Goal: Information Seeking & Learning: Learn about a topic

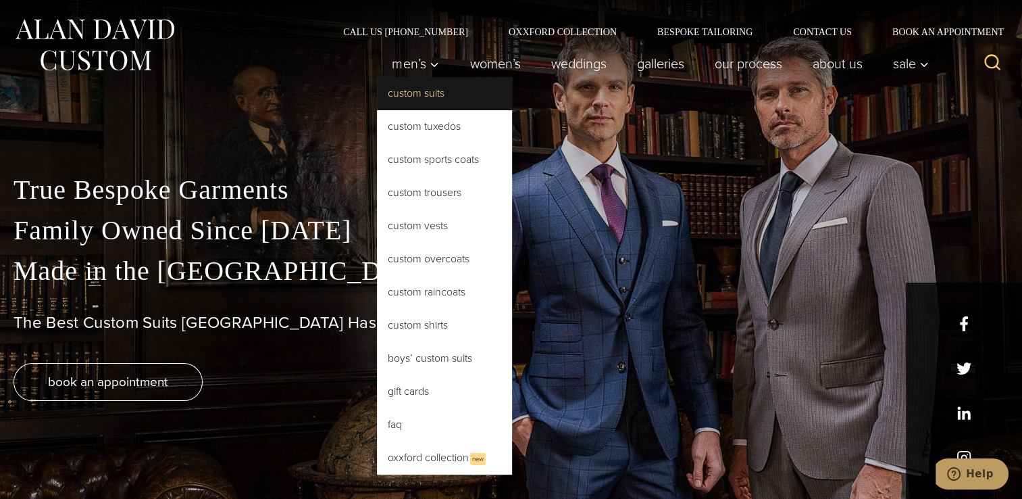
click at [413, 89] on link "Custom Suits" at bounding box center [444, 93] width 135 height 32
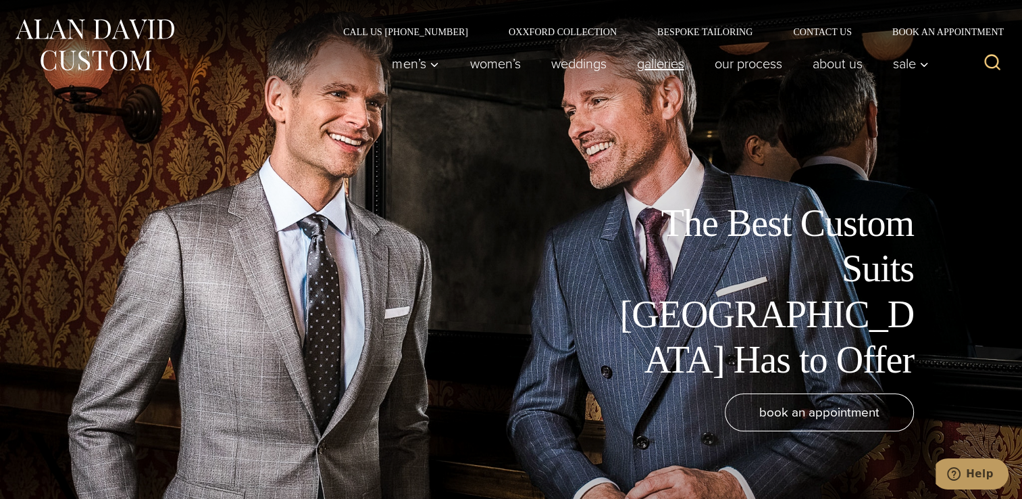
click at [651, 71] on link "Galleries" at bounding box center [661, 63] width 78 height 27
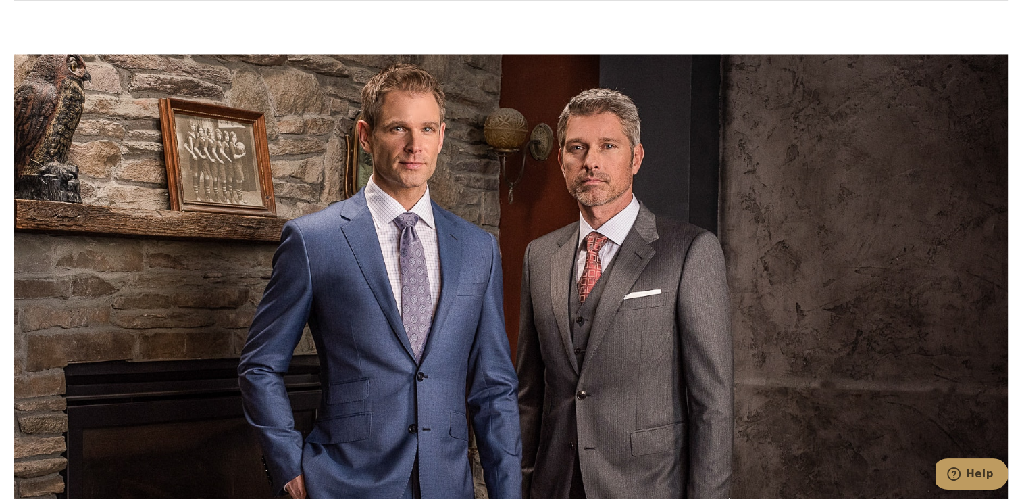
scroll to position [2324, 0]
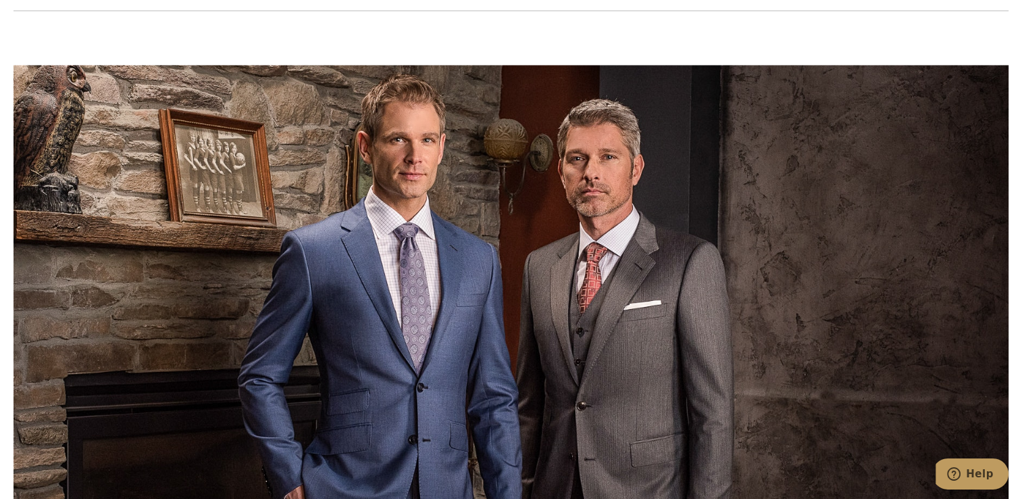
click at [651, 180] on div at bounding box center [511, 314] width 995 height 499
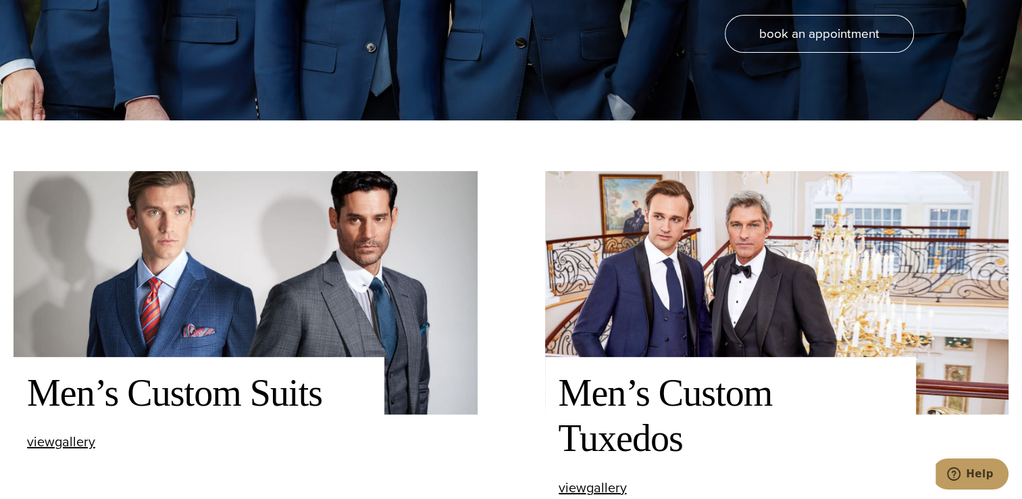
scroll to position [405, 0]
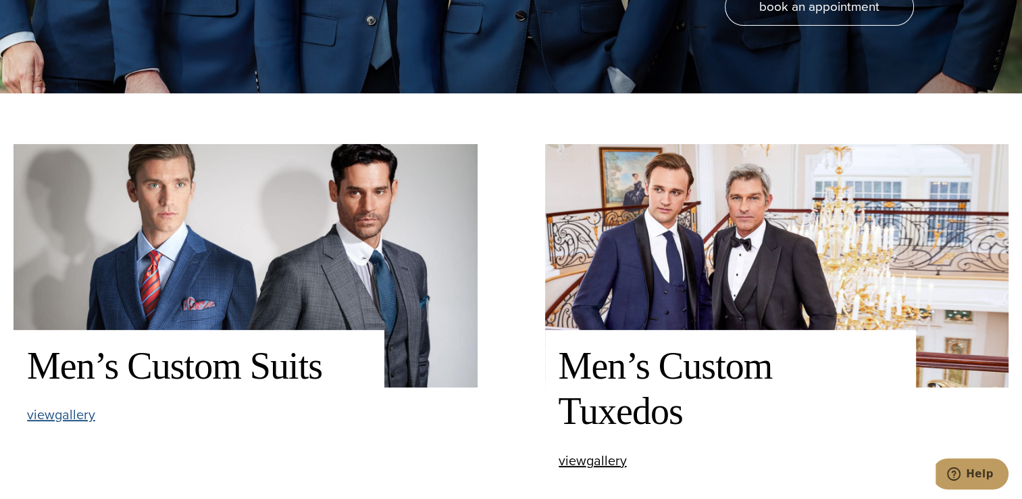
click at [84, 411] on span "view Men’s Custom Suits gallery" at bounding box center [61, 414] width 68 height 20
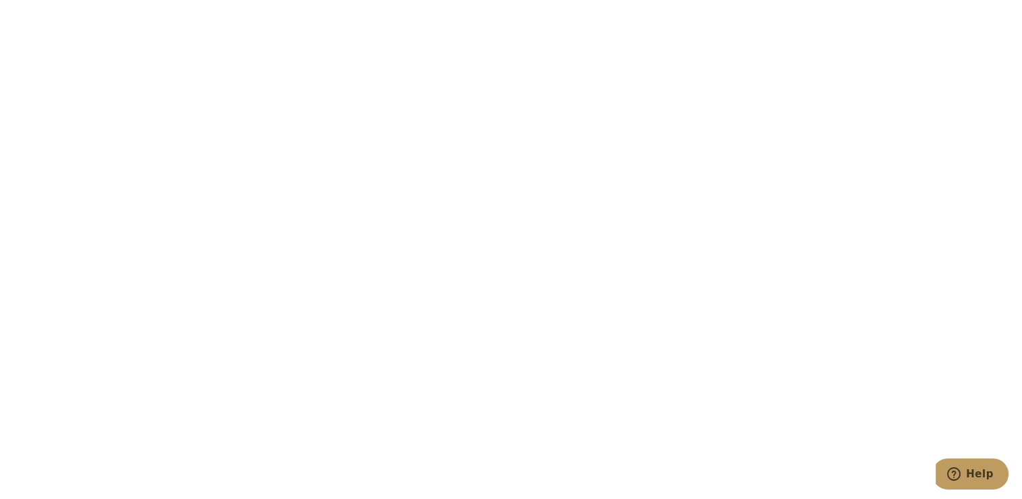
scroll to position [1513, 0]
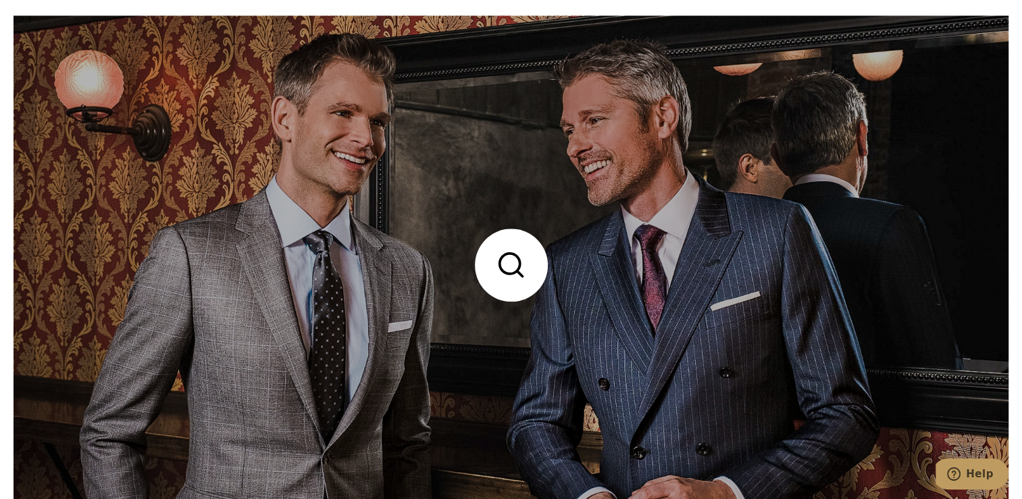
click at [511, 268] on link at bounding box center [511, 265] width 995 height 498
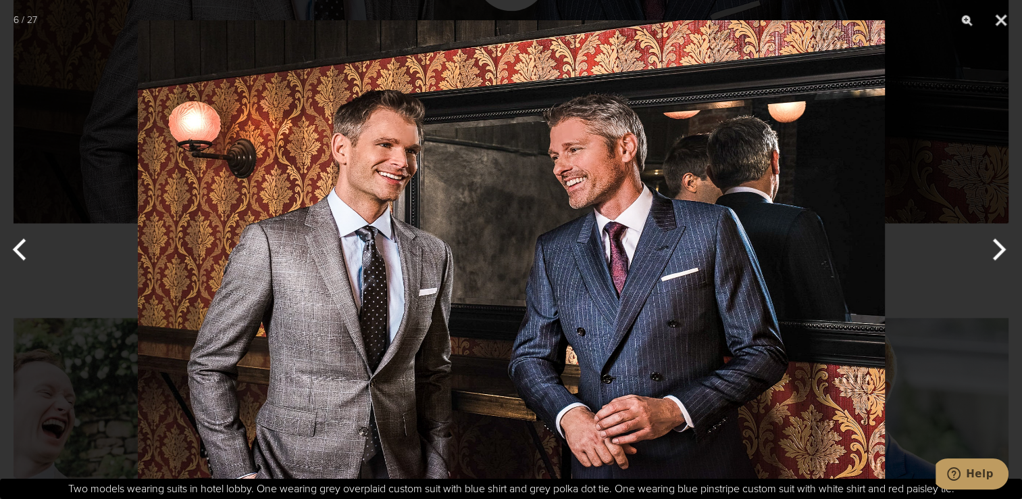
scroll to position [1821, 0]
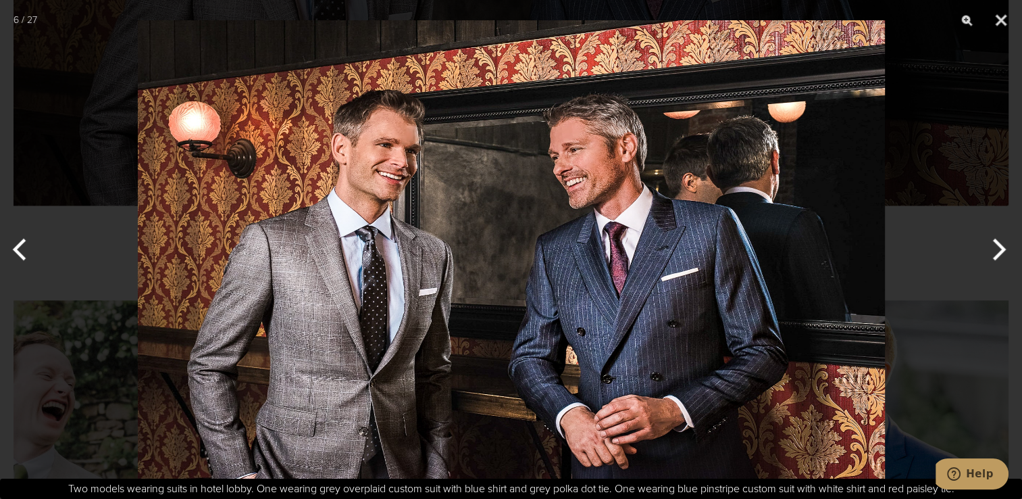
click at [974, 134] on div at bounding box center [511, 249] width 1022 height 499
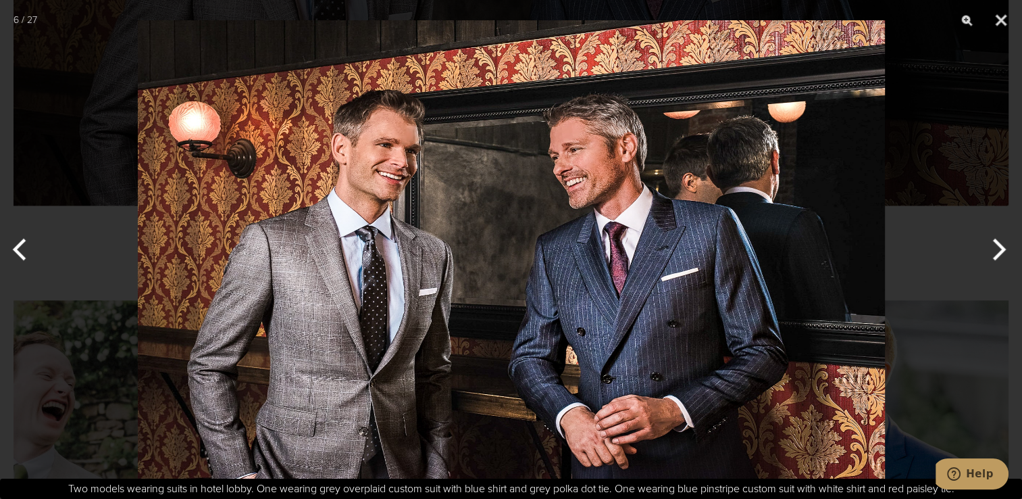
click at [996, 245] on button "Next" at bounding box center [997, 250] width 51 height 68
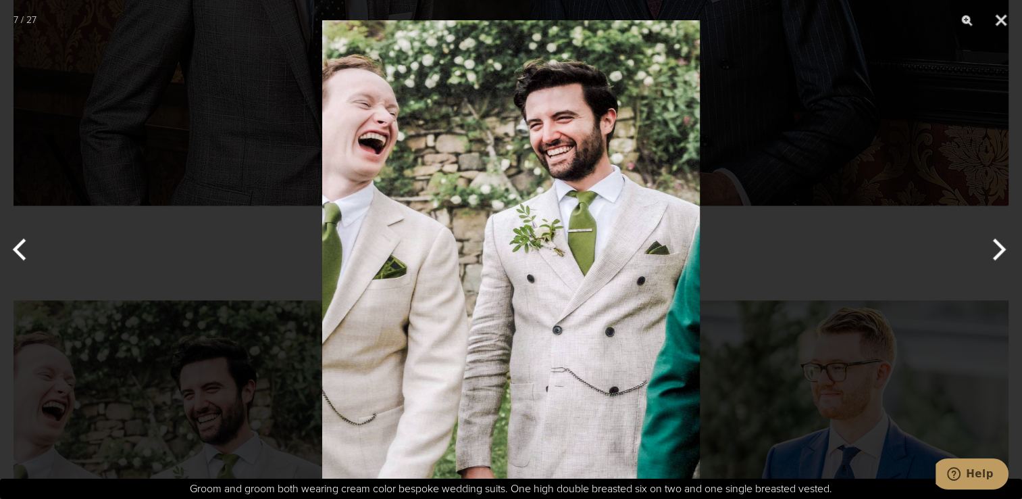
click at [997, 245] on button "Next" at bounding box center [997, 250] width 51 height 68
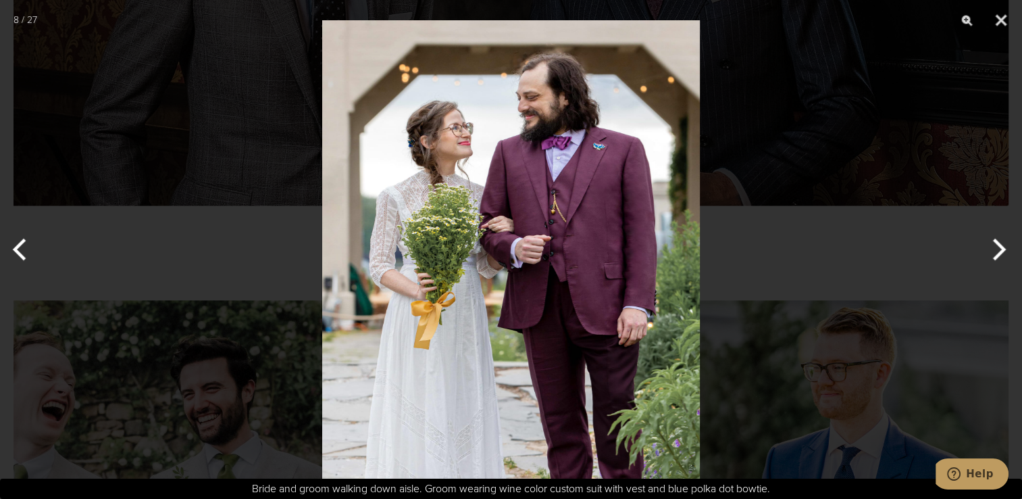
click at [997, 245] on button "Next" at bounding box center [997, 250] width 51 height 68
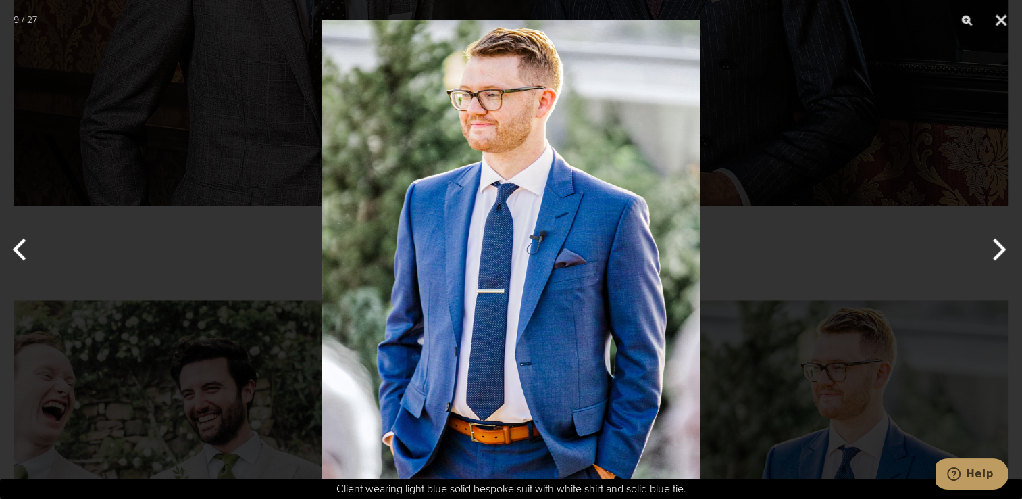
click at [996, 245] on button "Next" at bounding box center [997, 250] width 51 height 68
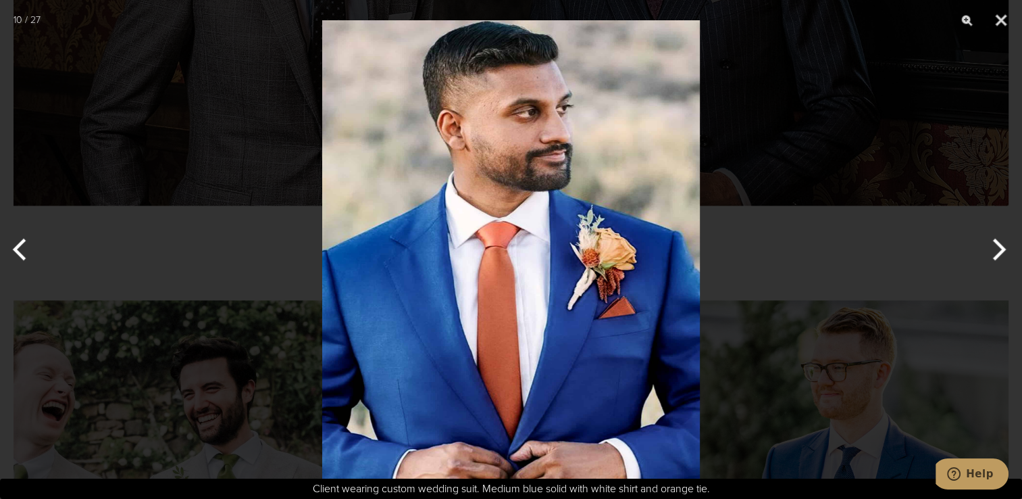
click at [19, 242] on button "Previous" at bounding box center [25, 250] width 51 height 68
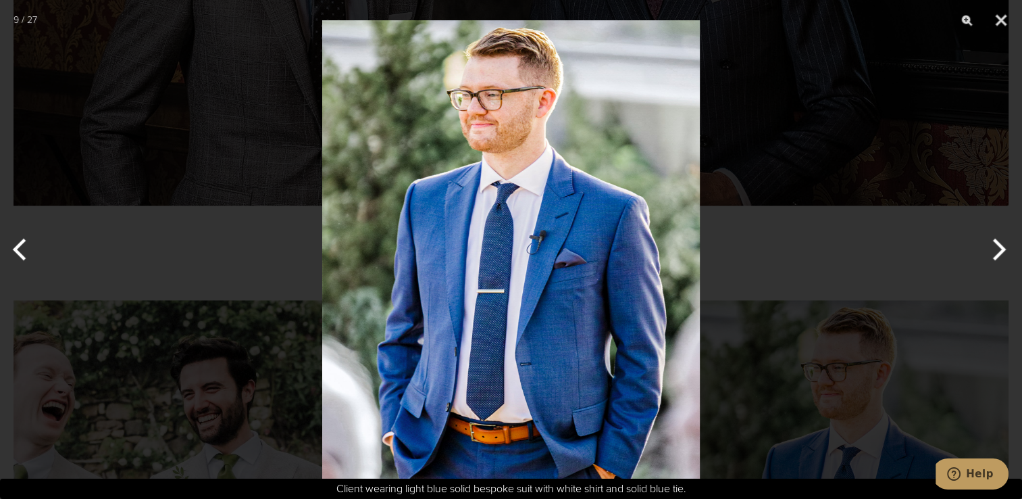
click at [19, 242] on button "Previous" at bounding box center [25, 250] width 51 height 68
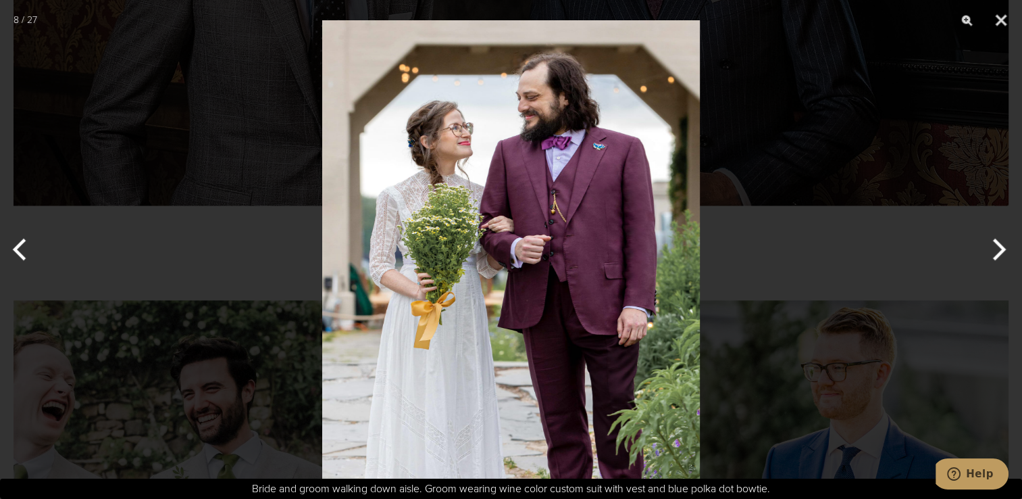
click at [19, 242] on button "Previous" at bounding box center [25, 250] width 51 height 68
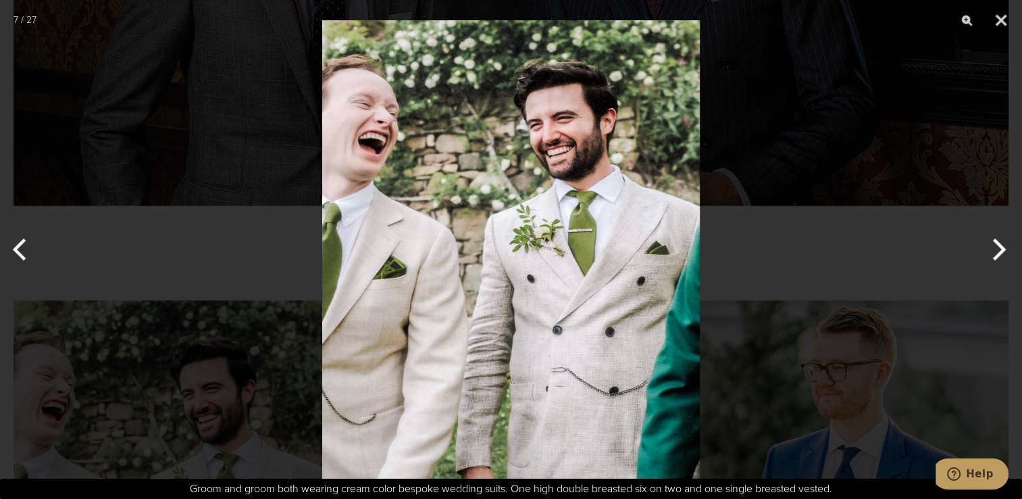
click at [19, 242] on button "Previous" at bounding box center [25, 250] width 51 height 68
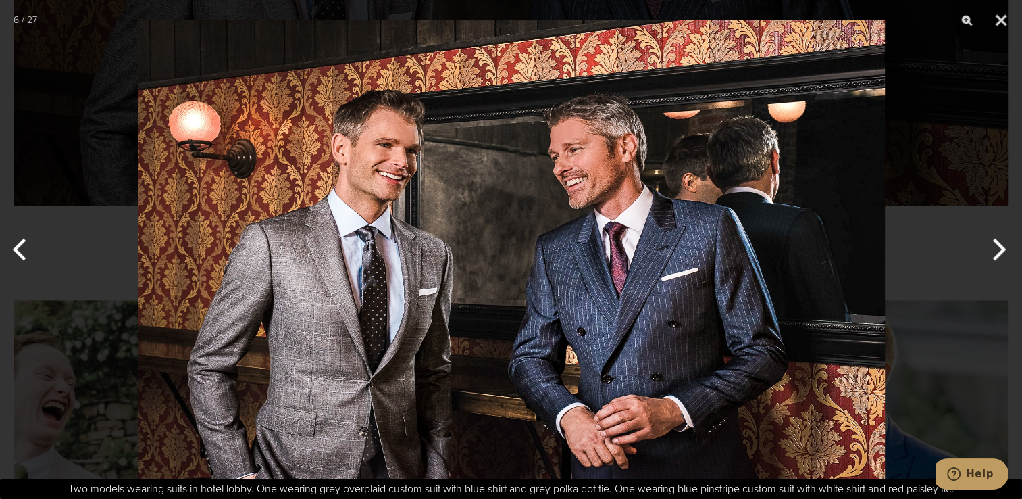
click at [19, 242] on button "Previous" at bounding box center [25, 250] width 51 height 68
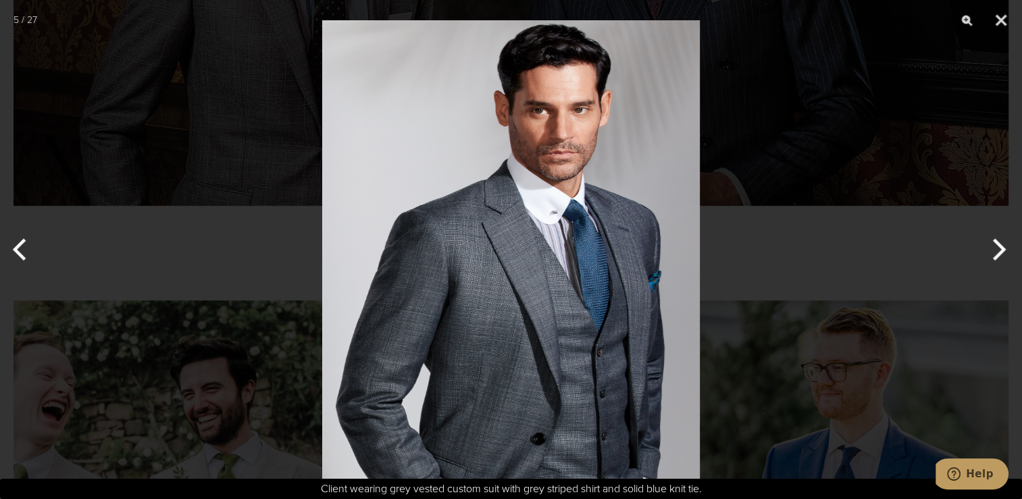
click at [19, 242] on button "Previous" at bounding box center [25, 250] width 51 height 68
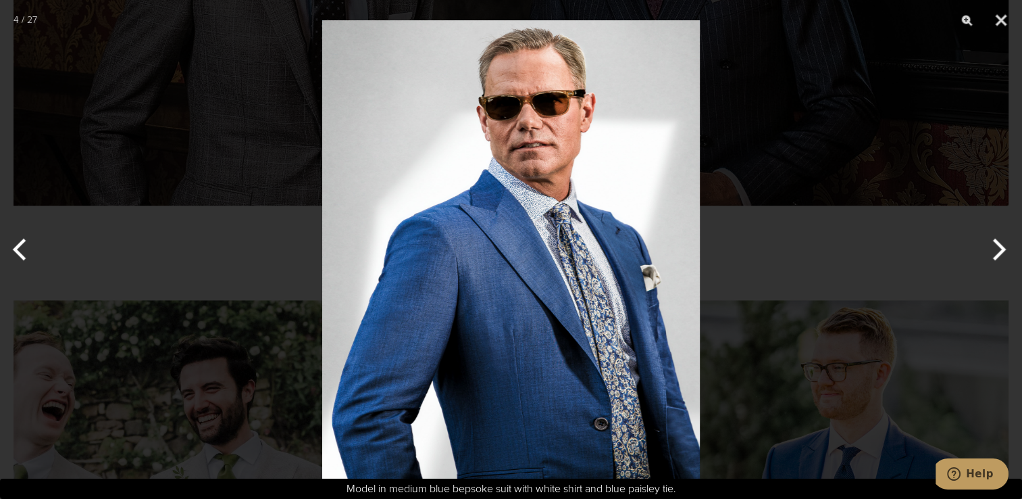
click at [19, 242] on button "Previous" at bounding box center [25, 250] width 51 height 68
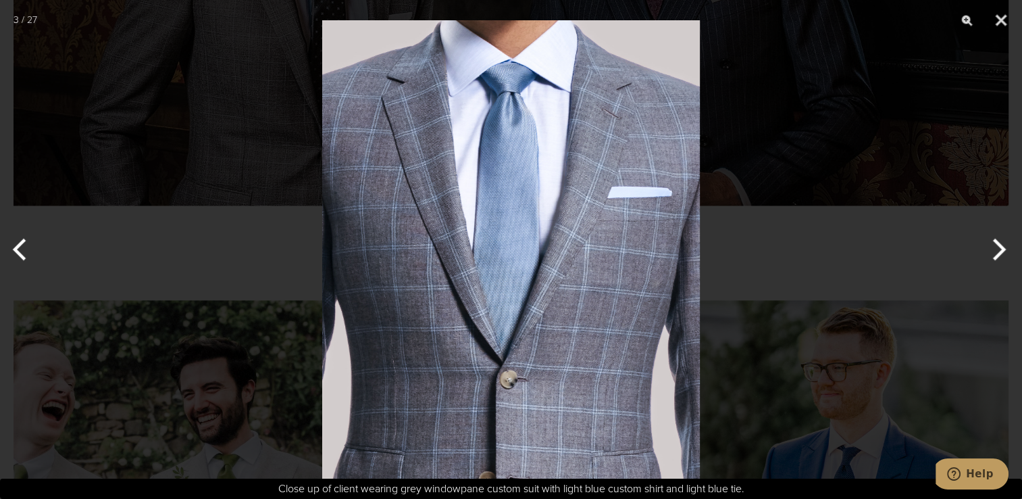
click at [19, 242] on button "Previous" at bounding box center [25, 250] width 51 height 68
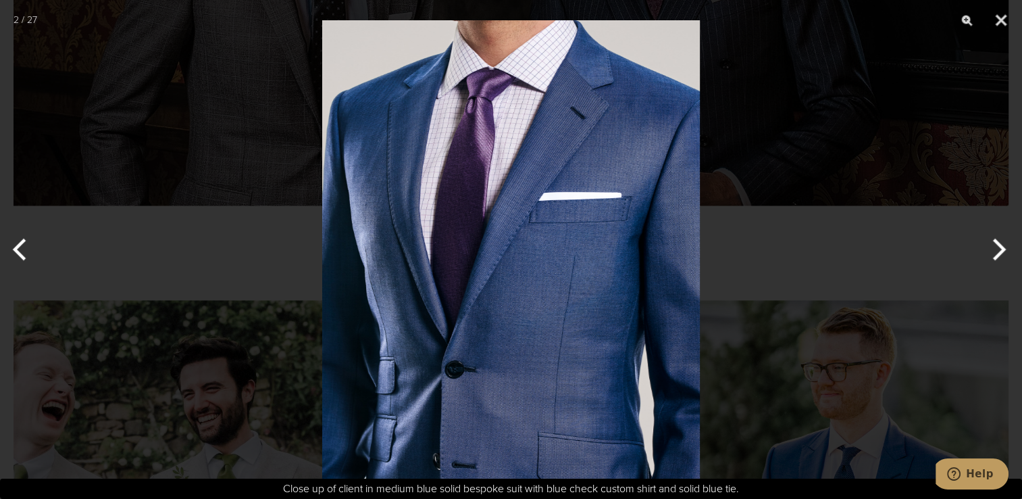
click at [19, 242] on button "Previous" at bounding box center [25, 250] width 51 height 68
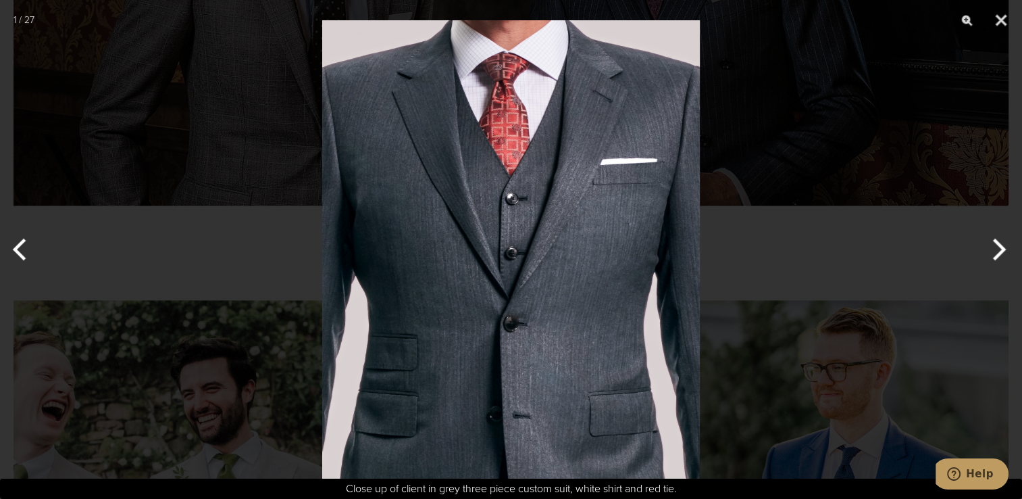
click at [19, 242] on button "Previous" at bounding box center [25, 250] width 51 height 68
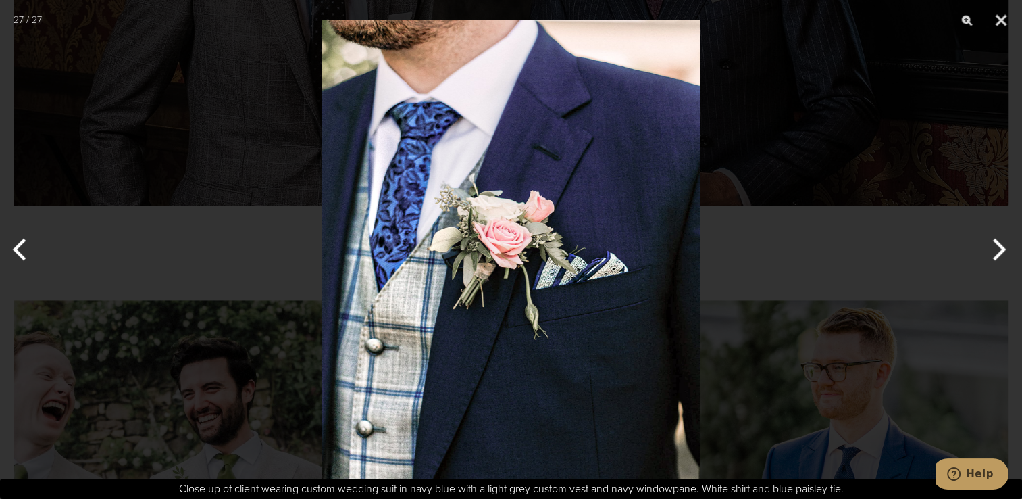
click at [19, 242] on button "Previous" at bounding box center [25, 250] width 51 height 68
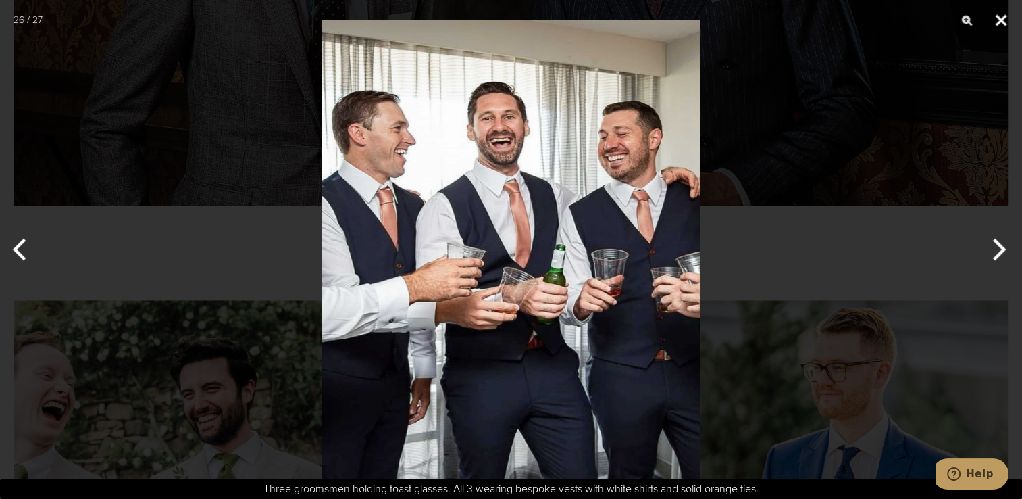
click at [998, 14] on button "Close" at bounding box center [1001, 20] width 34 height 41
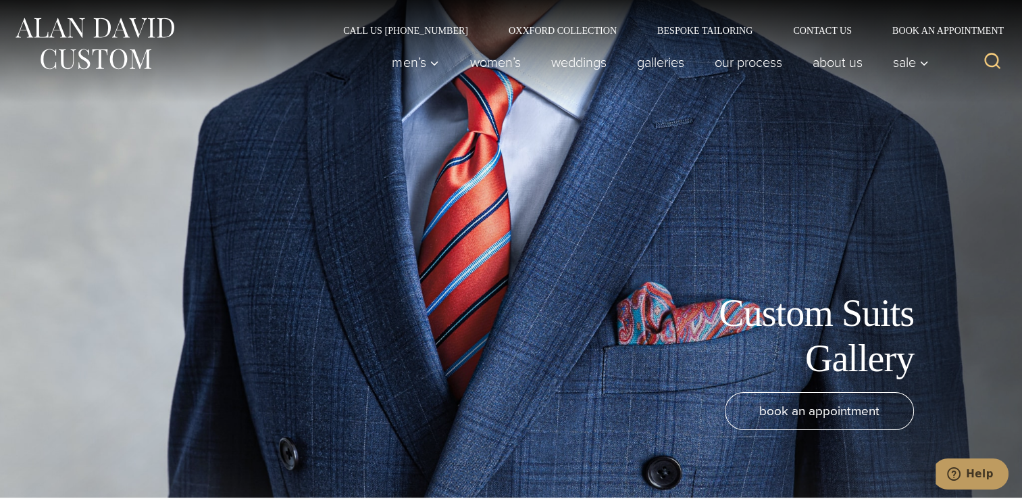
scroll to position [0, 0]
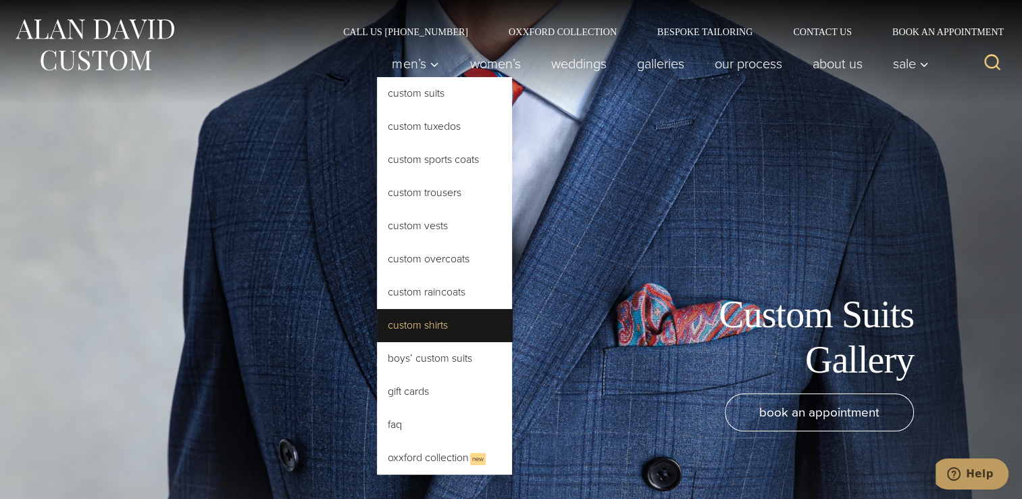
click at [404, 315] on link "Custom Shirts" at bounding box center [444, 325] width 135 height 32
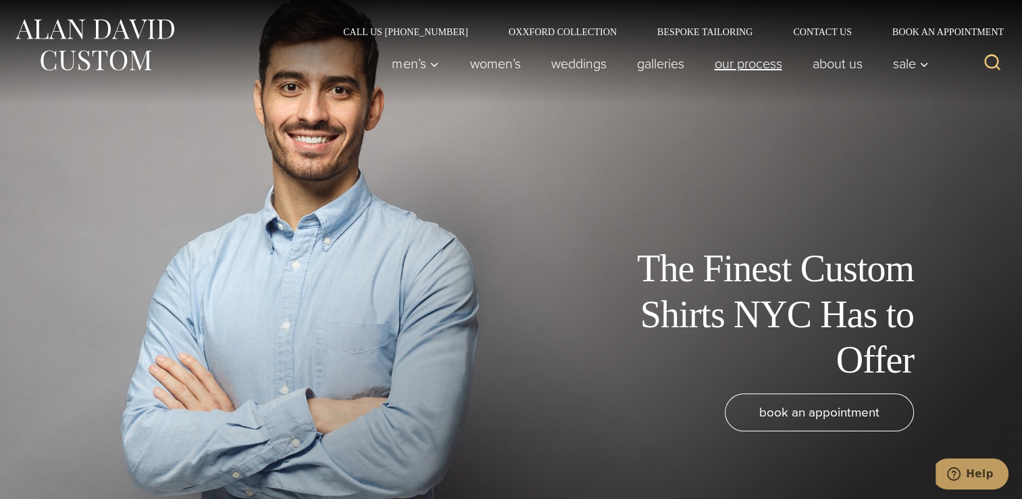
click at [744, 65] on link "Our Process" at bounding box center [748, 63] width 98 height 27
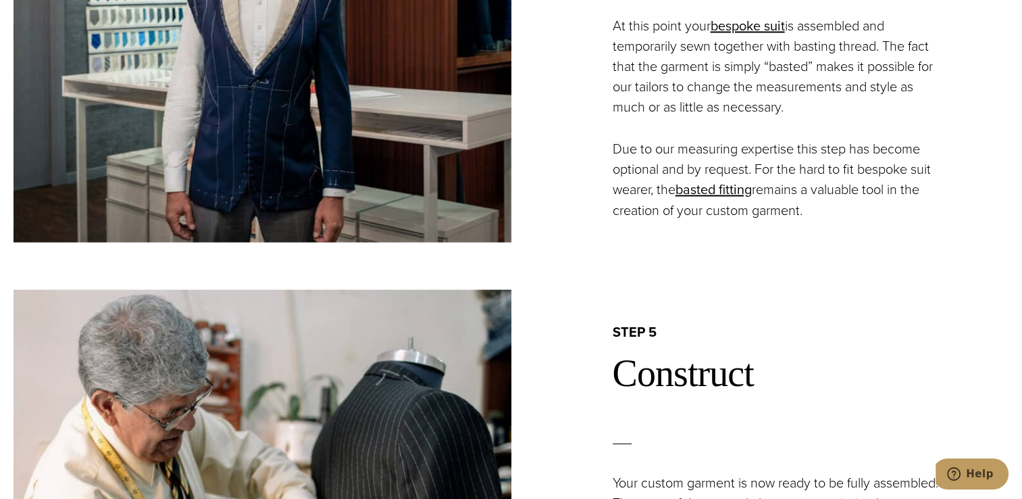
scroll to position [2323, 0]
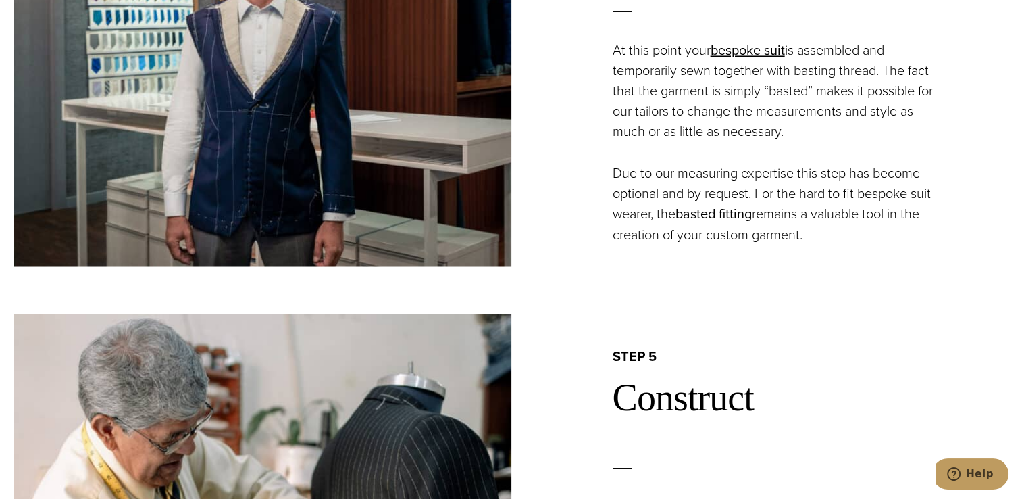
click at [735, 212] on link "basted fitting" at bounding box center [714, 213] width 76 height 20
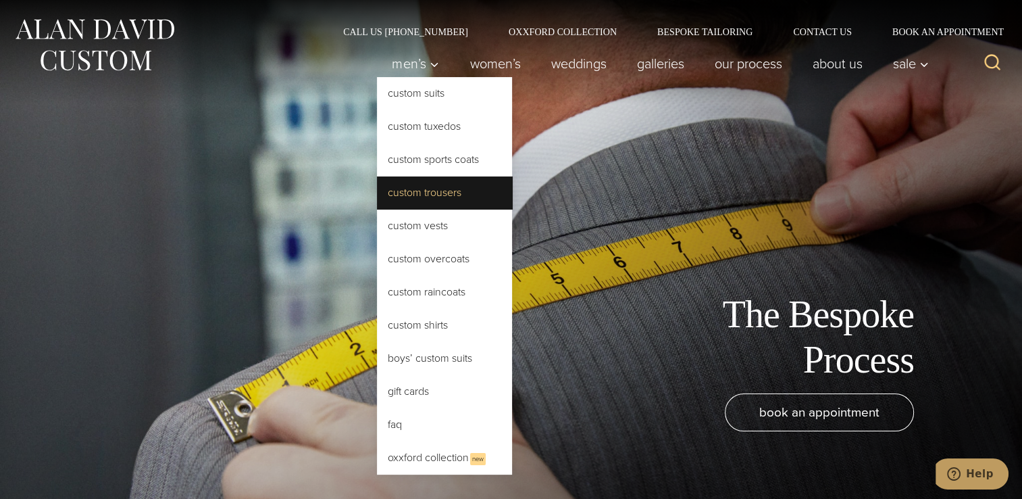
click at [426, 192] on link "Custom Trousers" at bounding box center [444, 192] width 135 height 32
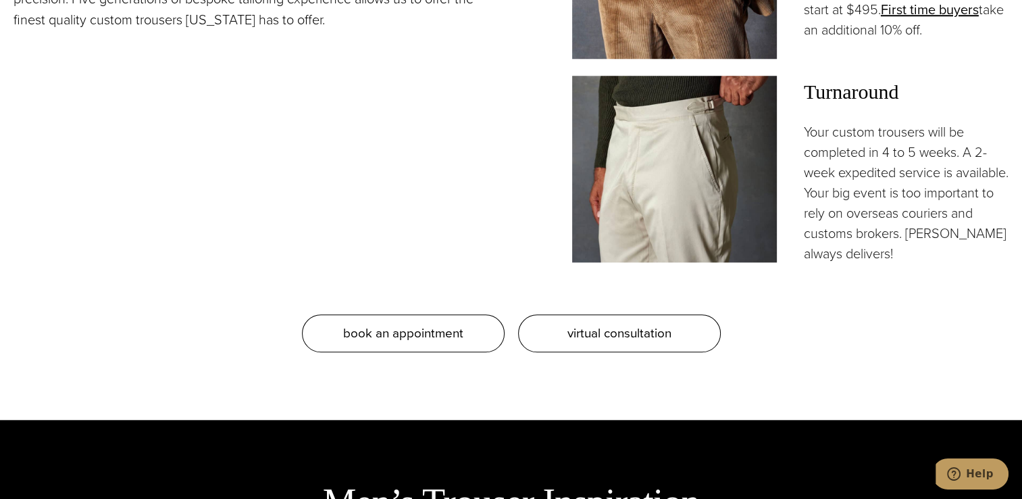
scroll to position [1270, 0]
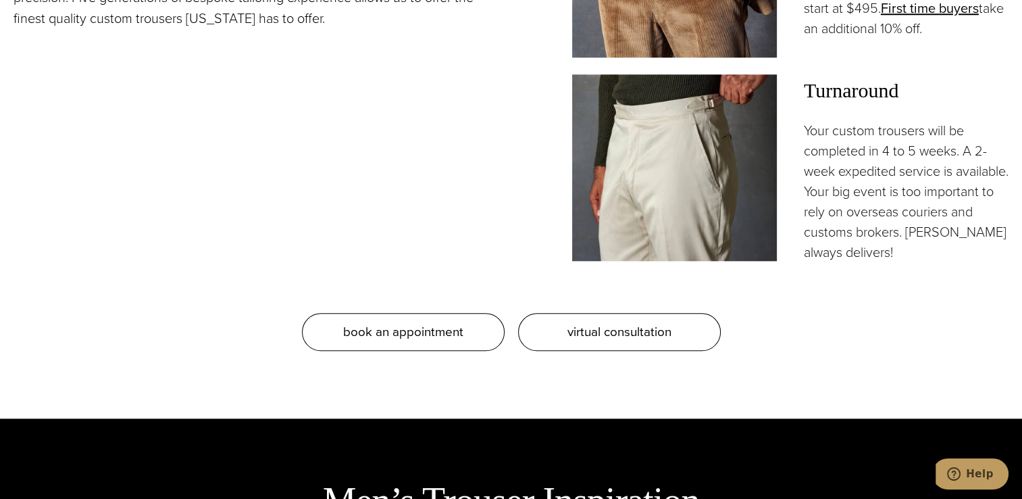
click at [652, 155] on img at bounding box center [674, 167] width 205 height 186
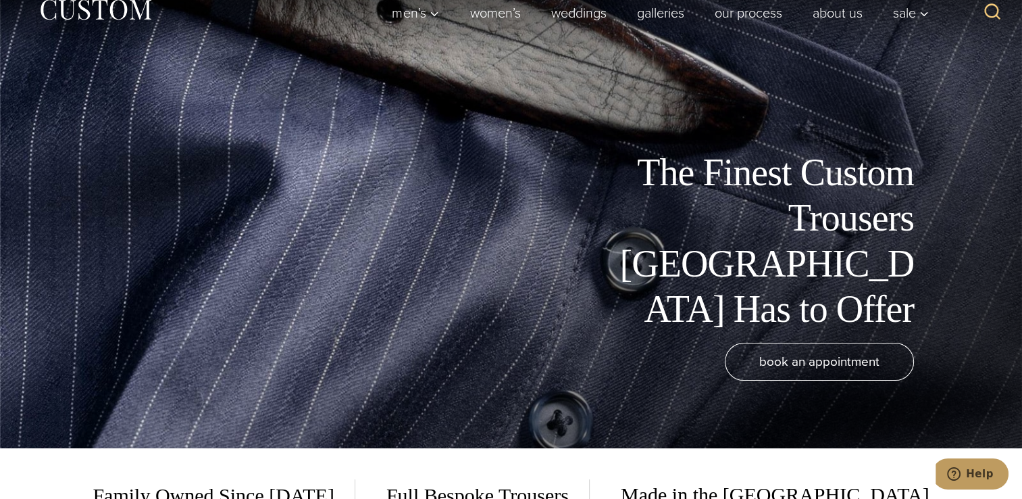
scroll to position [0, 0]
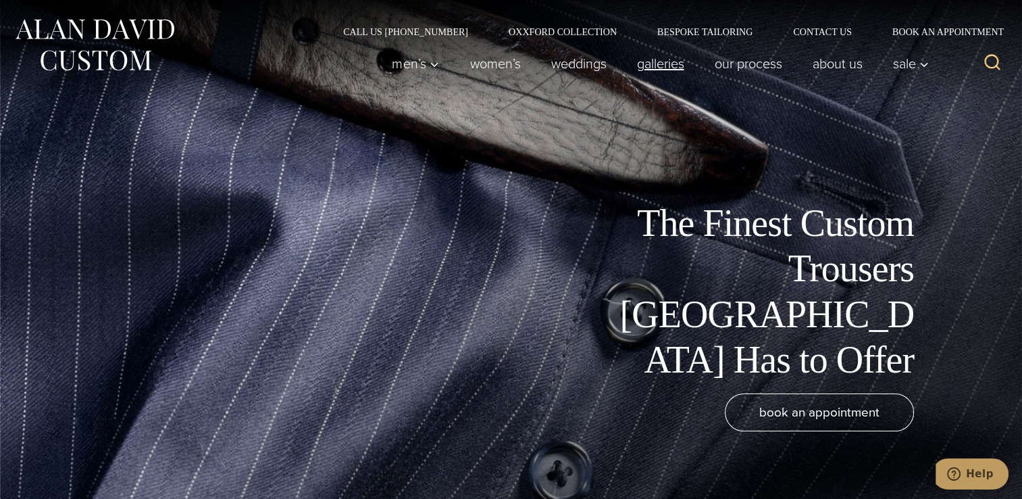
click at [649, 68] on link "Galleries" at bounding box center [661, 63] width 78 height 27
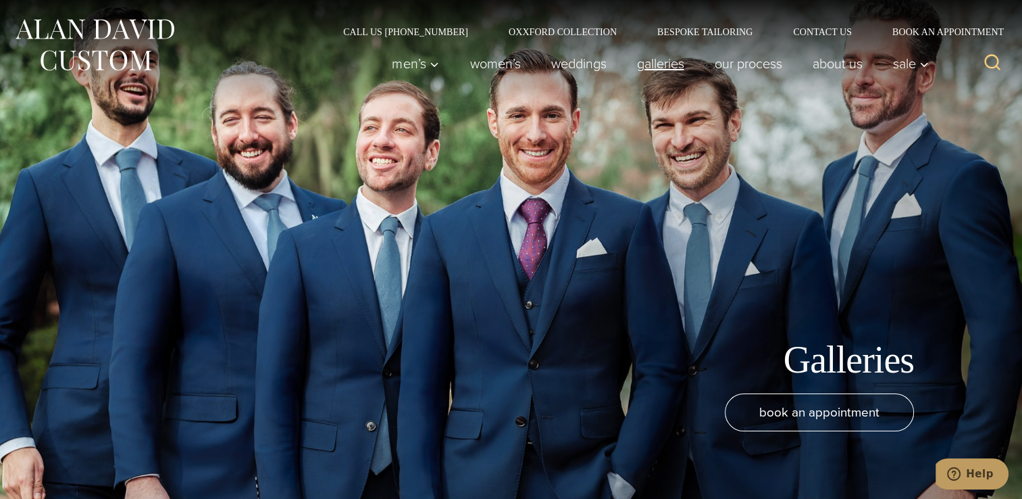
click at [667, 64] on link "Galleries" at bounding box center [661, 63] width 78 height 27
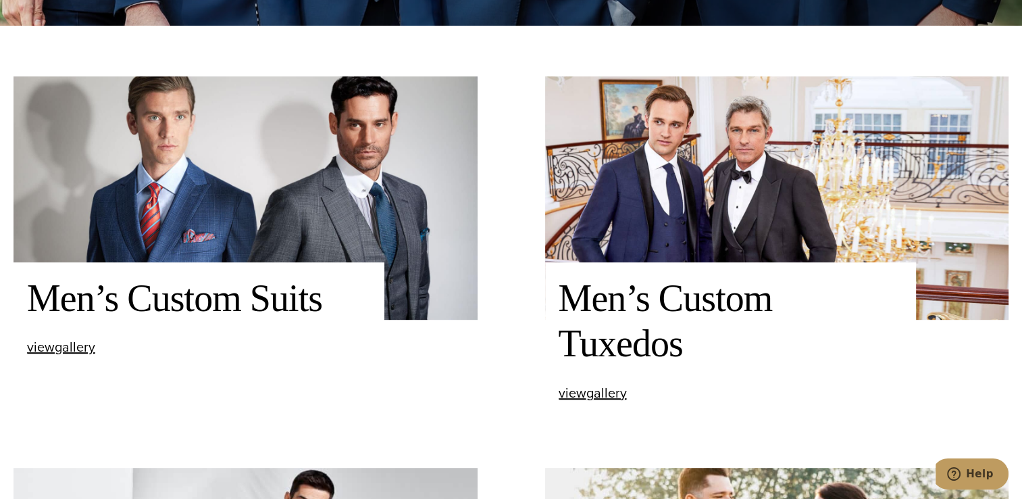
scroll to position [513, 0]
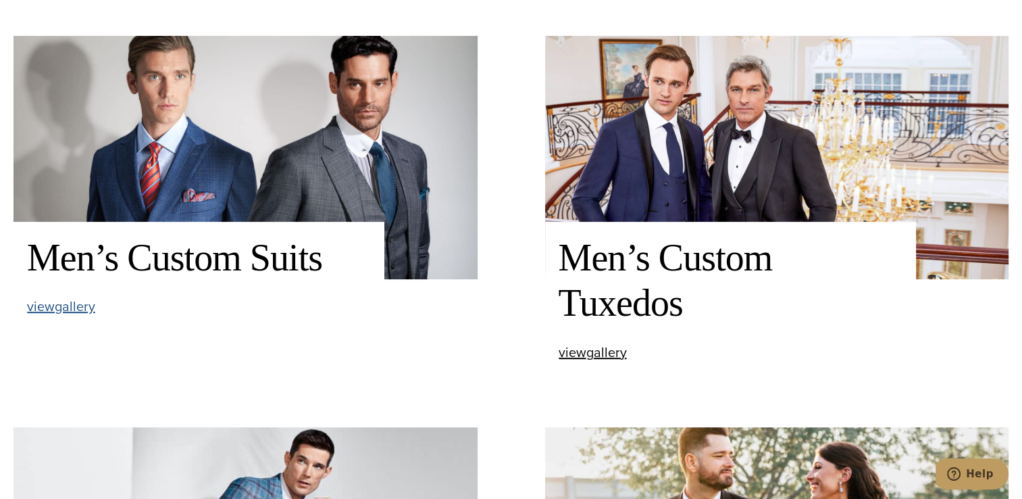
click at [73, 305] on span "view Men’s Custom Suits gallery" at bounding box center [61, 306] width 68 height 20
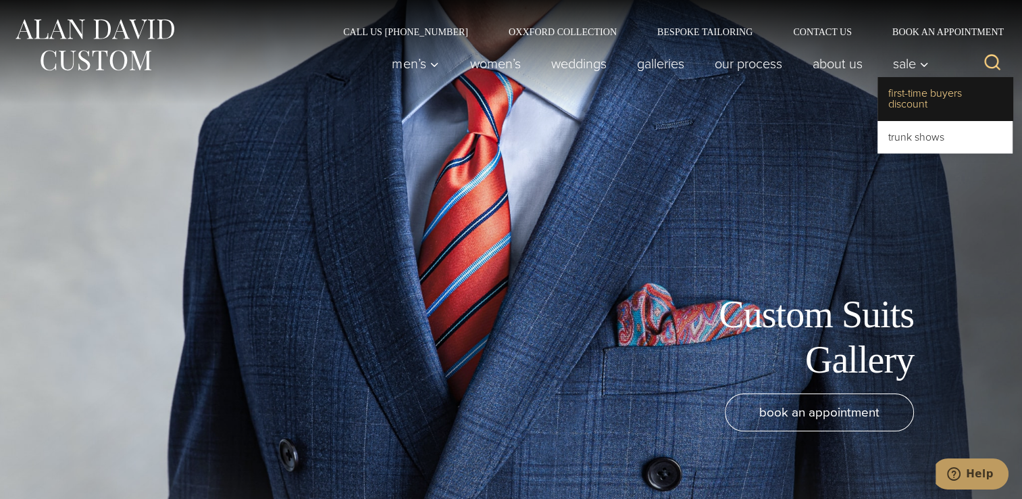
click at [912, 94] on link "First-Time Buyers Discount" at bounding box center [945, 98] width 135 height 43
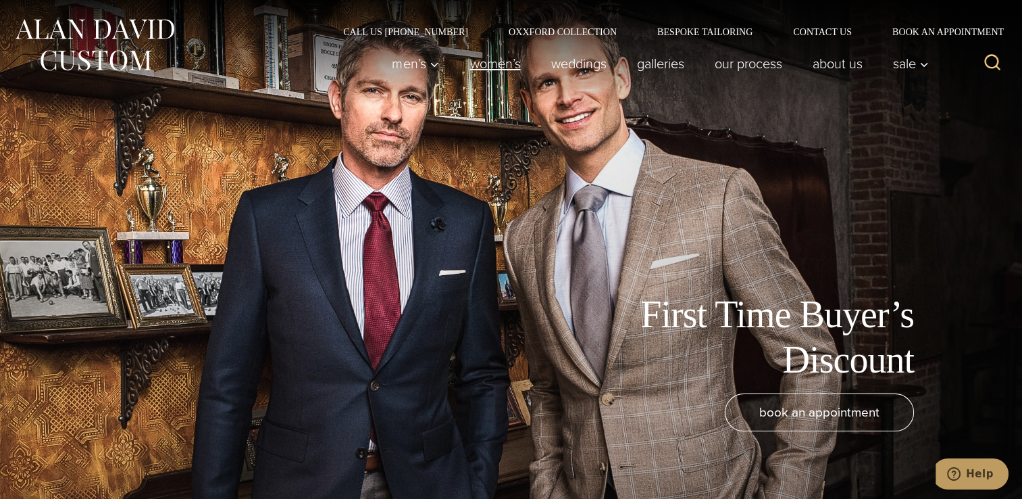
click at [495, 64] on link "Women’s" at bounding box center [495, 63] width 81 height 27
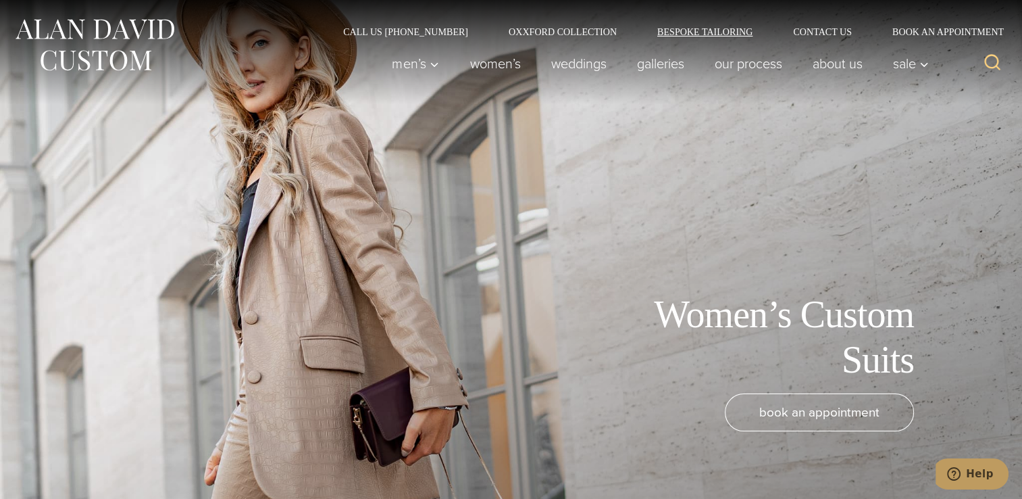
click at [711, 32] on link "Bespoke Tailoring" at bounding box center [705, 31] width 136 height 9
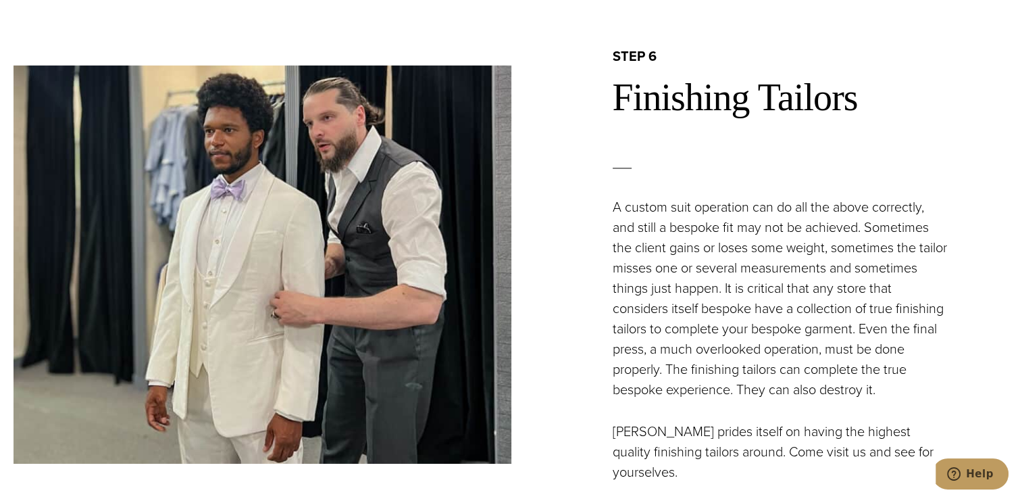
scroll to position [4405, 0]
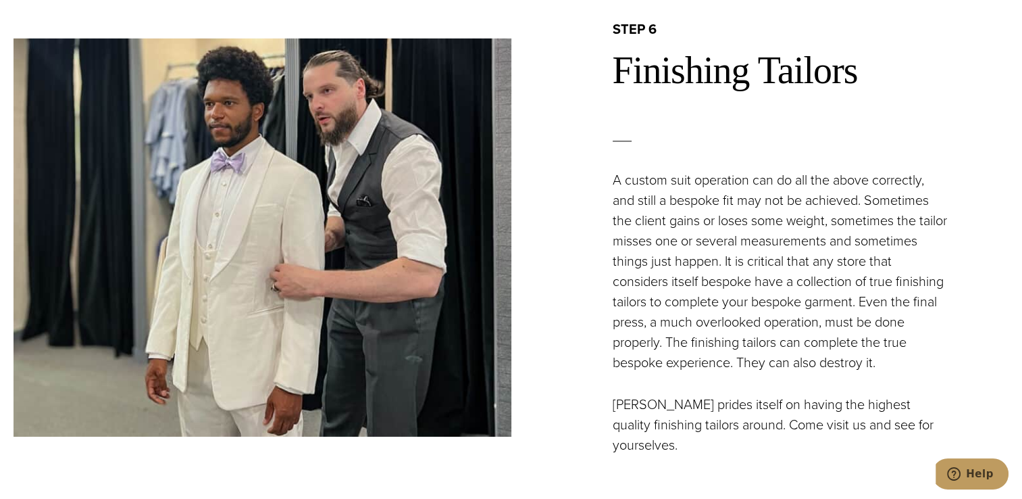
click at [249, 216] on img at bounding box center [263, 238] width 498 height 398
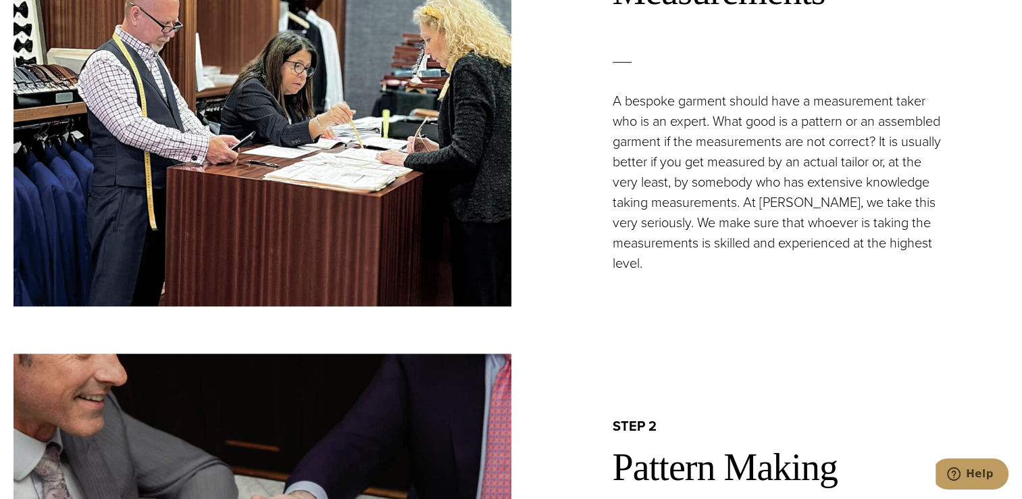
scroll to position [1189, 0]
